Goal: Communication & Community: Participate in discussion

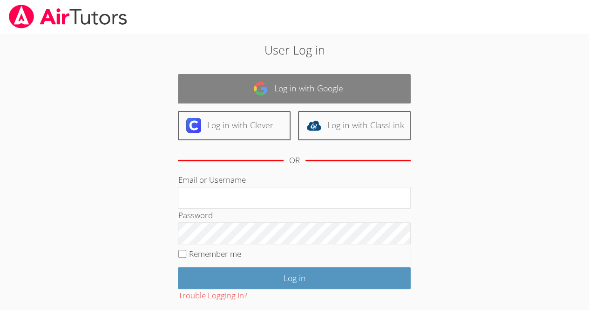
click at [298, 76] on link "Log in with Google" at bounding box center [294, 88] width 233 height 29
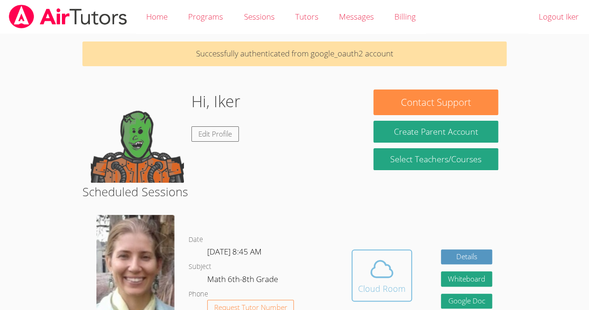
click at [383, 258] on icon at bounding box center [382, 269] width 26 height 26
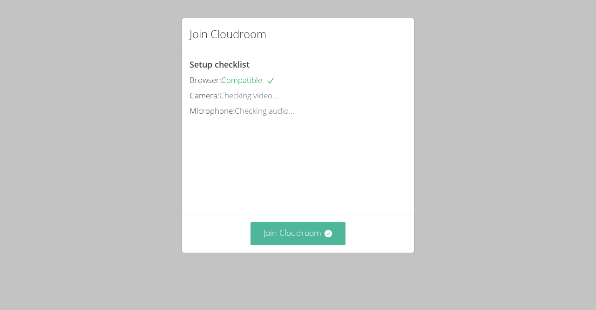
click at [313, 244] on button "Join Cloudroom" at bounding box center [298, 233] width 95 height 23
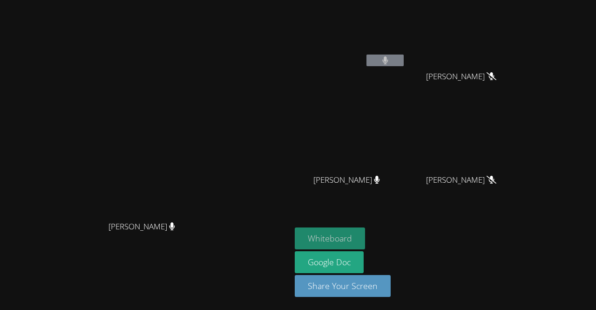
click at [365, 232] on button "Whiteboard" at bounding box center [330, 238] width 70 height 22
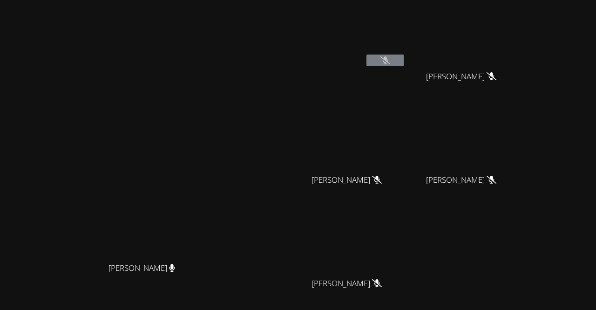
click at [401, 242] on video at bounding box center [350, 241] width 111 height 62
drag, startPoint x: 278, startPoint y: 9, endPoint x: 279, endPoint y: 83, distance: 74.1
click at [216, 98] on video at bounding box center [146, 178] width 140 height 160
click at [361, 160] on video at bounding box center [350, 138] width 111 height 62
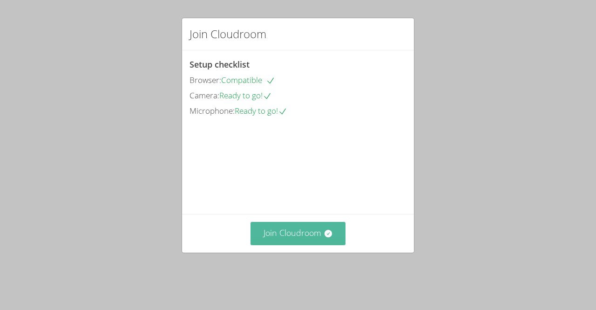
click at [313, 242] on button "Join Cloudroom" at bounding box center [298, 233] width 95 height 23
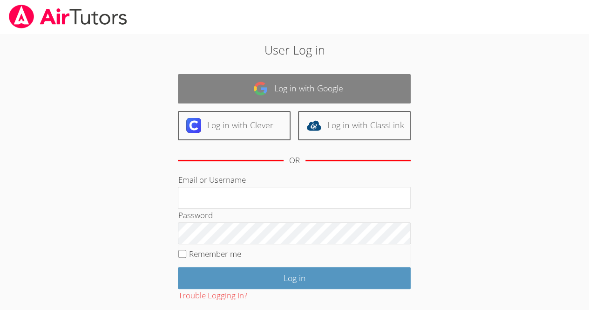
click at [294, 87] on link "Log in with Google" at bounding box center [294, 88] width 233 height 29
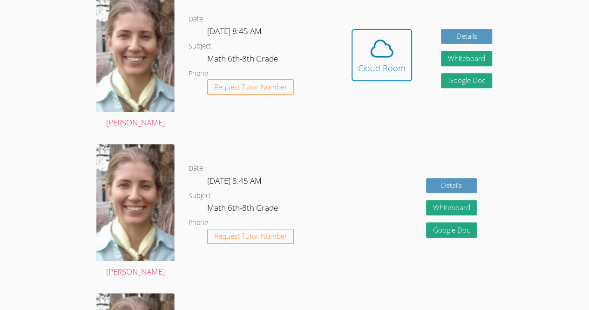
scroll to position [259, 0]
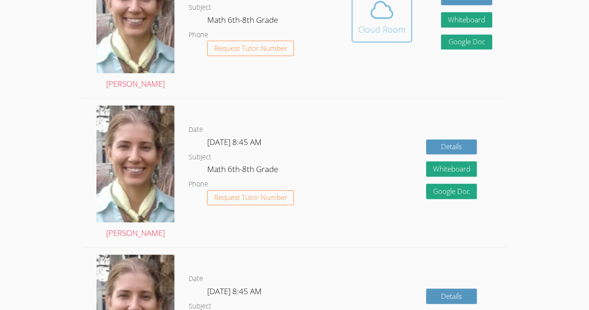
click at [389, 25] on div "Cloud Room" at bounding box center [382, 29] width 48 height 13
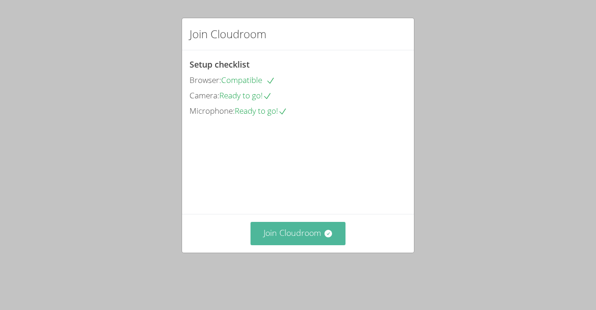
click at [292, 243] on button "Join Cloudroom" at bounding box center [298, 233] width 95 height 23
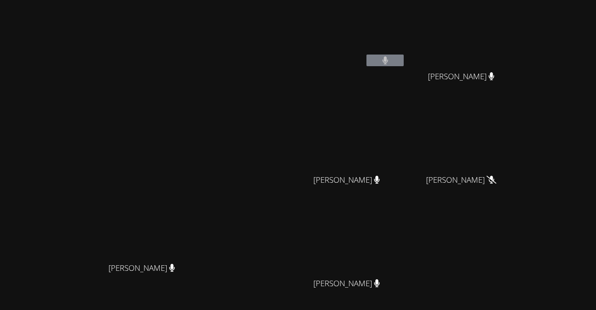
click at [406, 153] on video at bounding box center [350, 138] width 111 height 62
click at [406, 244] on video at bounding box center [350, 241] width 111 height 62
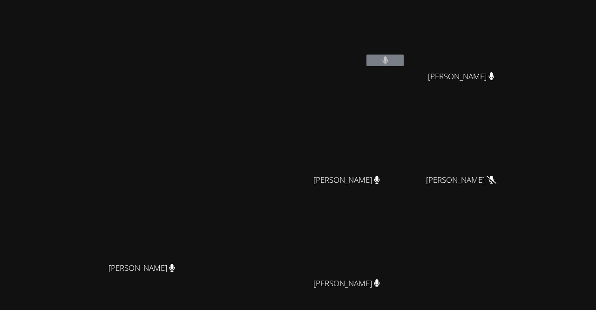
drag, startPoint x: 410, startPoint y: 244, endPoint x: 538, endPoint y: 11, distance: 265.6
click at [520, 11] on div "Iker Gonzalez Feria Oswaldo Lopez Lopez Oswaldo Lopez Lopez Kerwin Tavarez Pena…" at bounding box center [407, 157] width 225 height 306
click at [520, 11] on video at bounding box center [464, 35] width 111 height 62
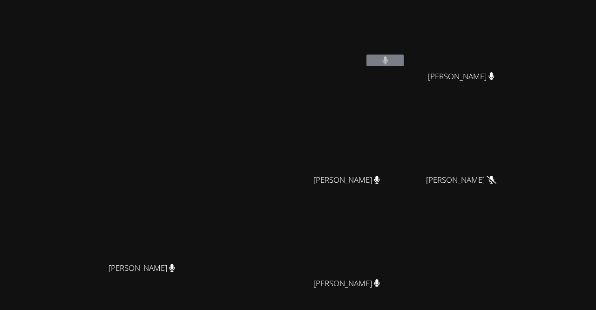
click at [520, 11] on video at bounding box center [464, 35] width 111 height 62
click at [520, 16] on video at bounding box center [464, 35] width 111 height 62
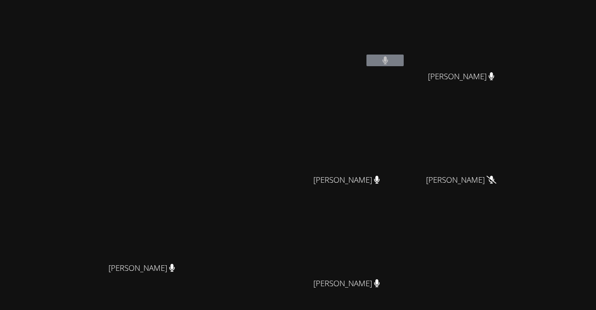
click at [520, 16] on video at bounding box center [464, 35] width 111 height 62
drag, startPoint x: 537, startPoint y: 16, endPoint x: 550, endPoint y: 19, distance: 13.7
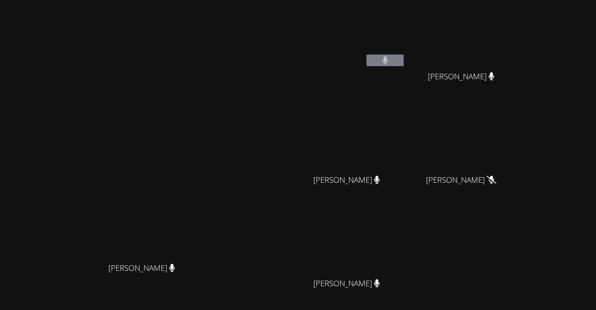
click at [520, 19] on video at bounding box center [464, 35] width 111 height 62
click at [510, 38] on video at bounding box center [464, 35] width 111 height 62
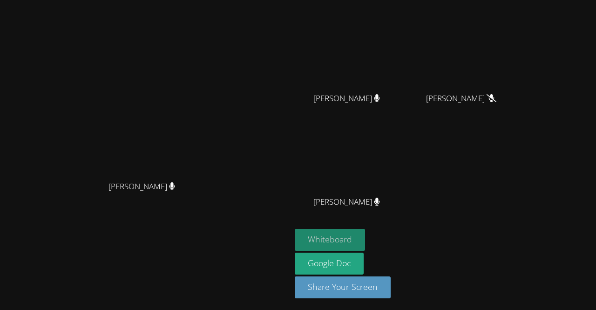
click at [365, 234] on button "Whiteboard" at bounding box center [330, 240] width 70 height 22
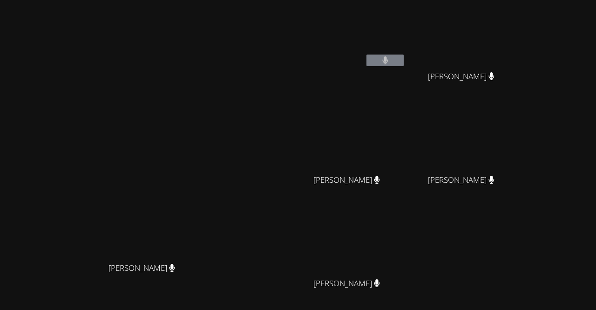
scroll to position [1, 0]
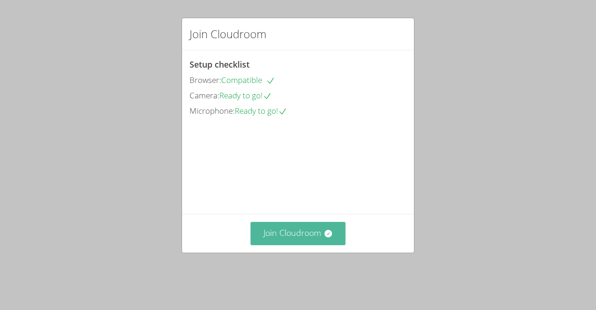
click at [268, 240] on button "Join Cloudroom" at bounding box center [298, 233] width 95 height 23
